Goal: Task Accomplishment & Management: Manage account settings

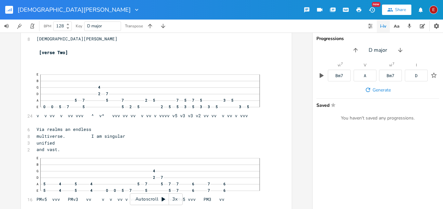
scroll to position [14, 0]
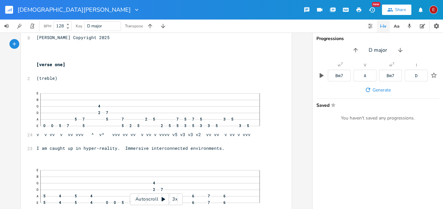
click at [173, 196] on div "3x" at bounding box center [175, 200] width 12 height 12
click at [174, 201] on div "4x" at bounding box center [175, 200] width 12 height 12
click at [163, 200] on icon at bounding box center [164, 200] width 4 height 4
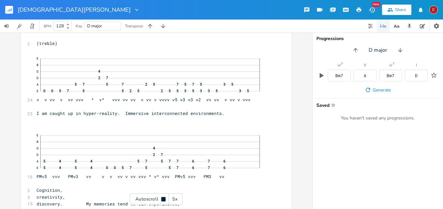
click at [163, 200] on icon at bounding box center [163, 199] width 4 height 4
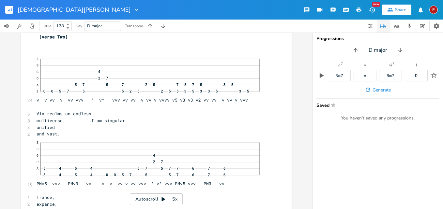
scroll to position [1692, 0]
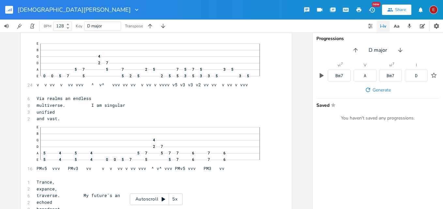
click at [162, 199] on icon at bounding box center [164, 200] width 4 height 4
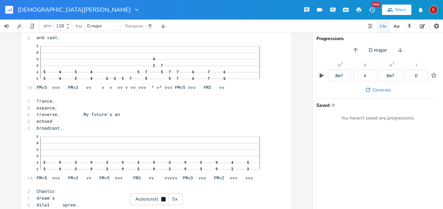
click at [162, 199] on icon at bounding box center [163, 199] width 4 height 4
click at [162, 199] on icon at bounding box center [164, 200] width 4 height 4
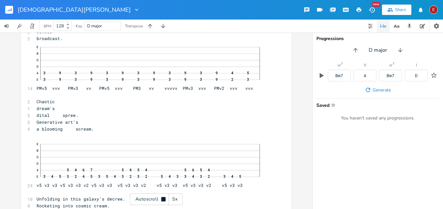
scroll to position [1864, 0]
click at [162, 199] on icon at bounding box center [163, 199] width 4 height 4
click at [162, 199] on icon at bounding box center [164, 200] width 4 height 4
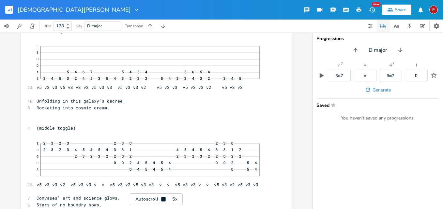
click at [162, 199] on icon at bounding box center [163, 199] width 4 height 4
click at [162, 199] on icon at bounding box center [164, 200] width 4 height 4
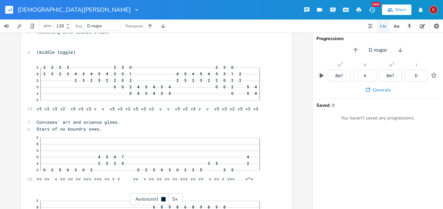
scroll to position [2039, 0]
click at [162, 199] on icon at bounding box center [163, 199] width 4 height 4
click at [162, 199] on icon at bounding box center [164, 200] width 4 height 4
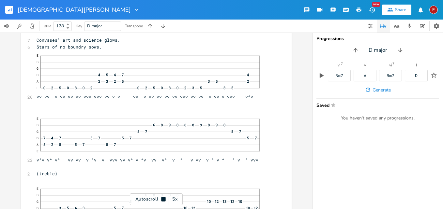
click at [162, 199] on icon at bounding box center [163, 199] width 4 height 4
click at [162, 199] on icon at bounding box center [164, 200] width 4 height 4
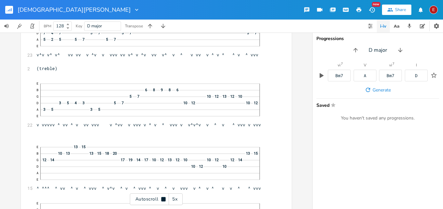
scroll to position [2226, 0]
click at [162, 199] on icon at bounding box center [163, 199] width 4 height 4
click at [162, 199] on icon at bounding box center [164, 200] width 4 height 4
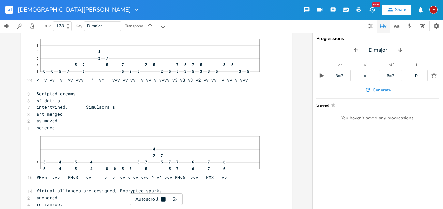
scroll to position [2391, 0]
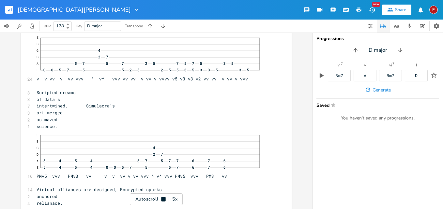
click at [162, 199] on icon at bounding box center [163, 199] width 4 height 4
click at [162, 199] on icon at bounding box center [164, 200] width 4 height 4
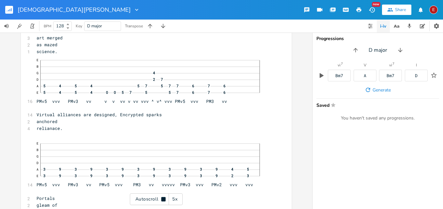
click at [162, 199] on icon at bounding box center [163, 199] width 4 height 4
click at [162, 199] on icon at bounding box center [164, 200] width 4 height 4
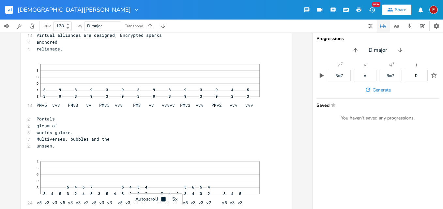
scroll to position [2546, 0]
click at [162, 199] on icon at bounding box center [163, 199] width 4 height 4
click at [162, 199] on icon at bounding box center [164, 200] width 4 height 4
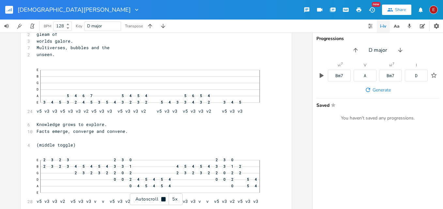
scroll to position [2638, 0]
click at [162, 199] on icon at bounding box center [163, 199] width 4 height 4
click at [162, 199] on icon at bounding box center [164, 200] width 4 height 4
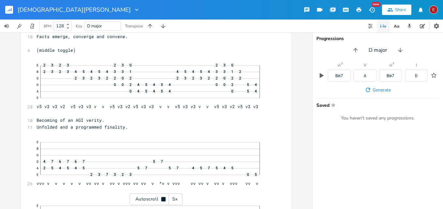
click at [162, 199] on icon at bounding box center [163, 199] width 4 height 4
click at [162, 199] on icon at bounding box center [164, 200] width 4 height 4
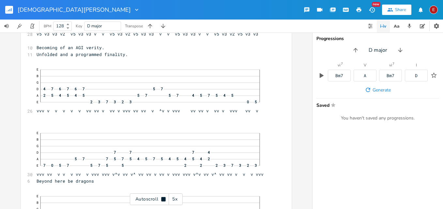
click at [162, 199] on icon at bounding box center [163, 199] width 4 height 4
click at [162, 199] on icon at bounding box center [164, 200] width 4 height 4
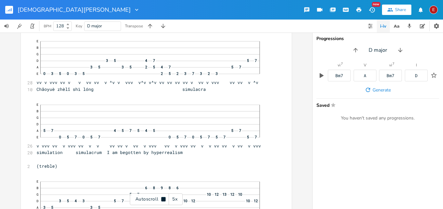
click at [162, 199] on icon at bounding box center [163, 199] width 4 height 4
click at [162, 199] on icon at bounding box center [164, 200] width 4 height 4
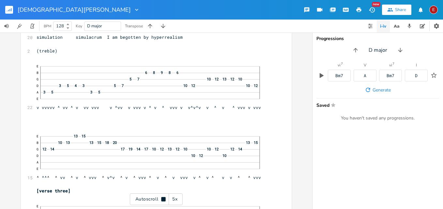
click at [162, 199] on icon at bounding box center [163, 199] width 4 height 4
click at [162, 199] on icon at bounding box center [164, 200] width 4 height 4
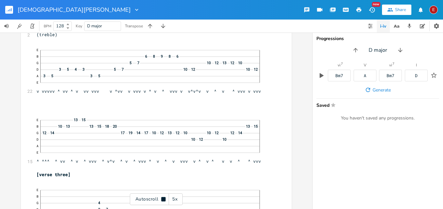
scroll to position [3094, 0]
click at [162, 199] on icon at bounding box center [163, 199] width 4 height 4
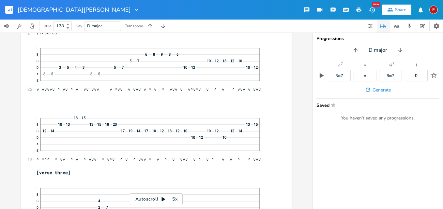
click at [162, 199] on icon at bounding box center [164, 200] width 4 height 4
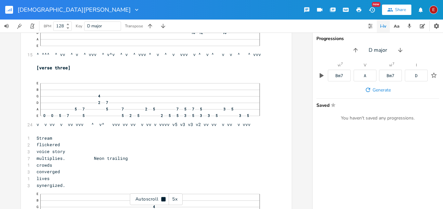
scroll to position [3200, 0]
click at [162, 199] on icon at bounding box center [163, 199] width 4 height 4
click at [162, 199] on icon at bounding box center [164, 200] width 4 height 4
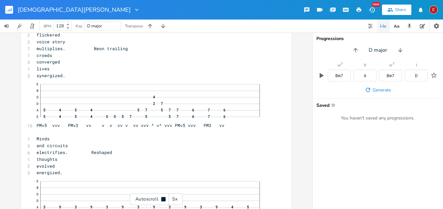
click at [162, 199] on icon at bounding box center [163, 199] width 4 height 4
click at [162, 199] on icon at bounding box center [164, 200] width 4 height 4
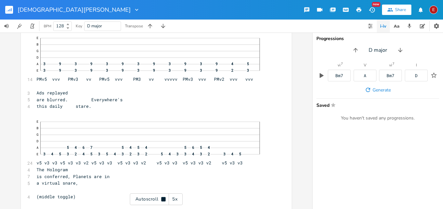
click at [162, 199] on icon at bounding box center [163, 199] width 4 height 4
click at [162, 199] on icon at bounding box center [164, 200] width 4 height 4
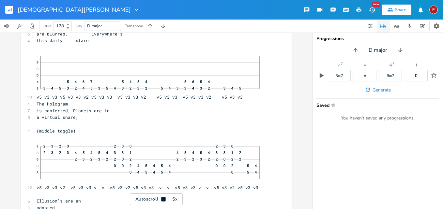
click at [162, 199] on icon at bounding box center [163, 199] width 4 height 4
click at [162, 199] on icon at bounding box center [164, 200] width 4 height 4
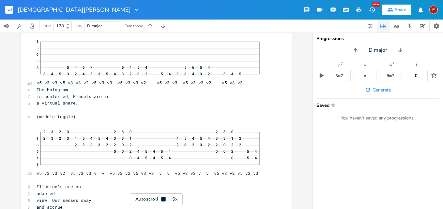
click at [162, 199] on icon at bounding box center [163, 199] width 4 height 4
click at [162, 199] on icon at bounding box center [164, 200] width 4 height 4
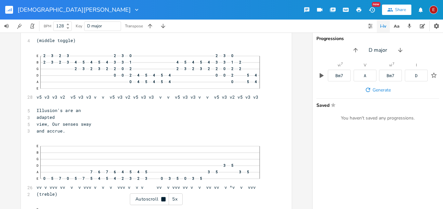
click at [162, 199] on icon at bounding box center [163, 199] width 4 height 4
click at [162, 199] on icon at bounding box center [164, 200] width 4 height 4
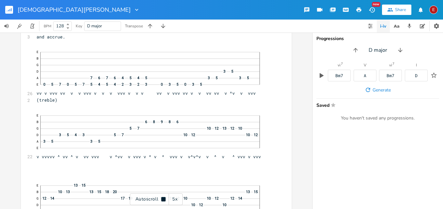
scroll to position [3704, 0]
click at [162, 199] on icon at bounding box center [163, 199] width 4 height 4
click at [162, 199] on icon at bounding box center [164, 200] width 4 height 4
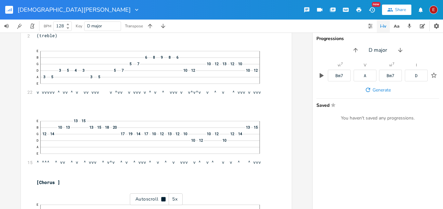
click at [162, 199] on icon at bounding box center [163, 199] width 4 height 4
click at [162, 199] on icon at bounding box center [164, 200] width 4 height 4
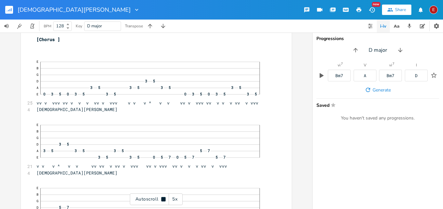
click at [162, 199] on icon at bounding box center [163, 199] width 4 height 4
click at [162, 199] on icon at bounding box center [164, 200] width 4 height 4
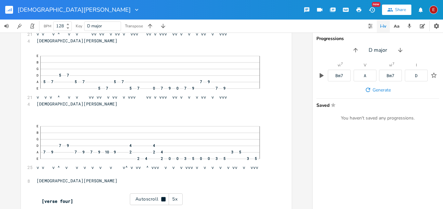
click at [162, 199] on icon at bounding box center [163, 199] width 4 height 4
click at [162, 199] on icon at bounding box center [164, 200] width 4 height 4
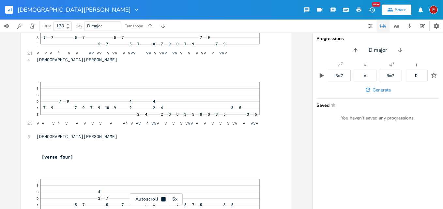
scroll to position [4090, 0]
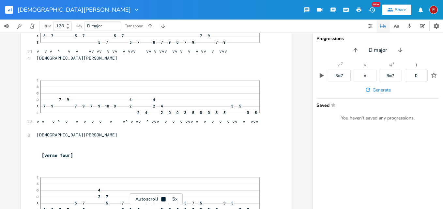
click at [162, 199] on icon at bounding box center [163, 199] width 4 height 4
click at [437, 10] on div "E" at bounding box center [433, 10] width 8 height 8
click at [407, 56] on li "Sign Out" at bounding box center [416, 56] width 52 height 11
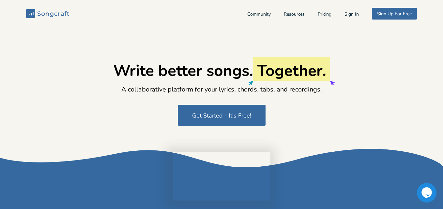
type input "[EMAIL_ADDRESS][DOMAIN_NAME]"
